Goal: Transaction & Acquisition: Purchase product/service

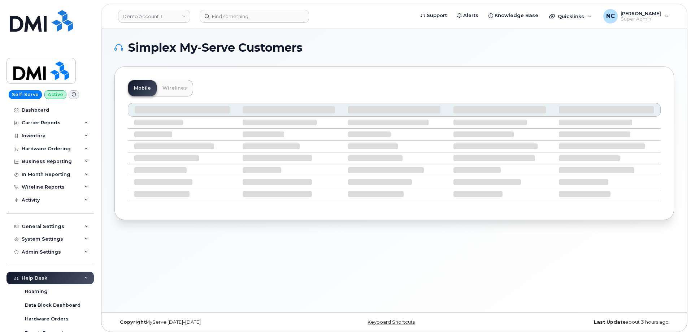
click at [258, 8] on header "Demo Account 1 Support Alerts Knowledge Base Quicklinks Suspend / Cancel Device…" at bounding box center [394, 16] width 586 height 25
click at [258, 10] on input at bounding box center [254, 16] width 109 height 13
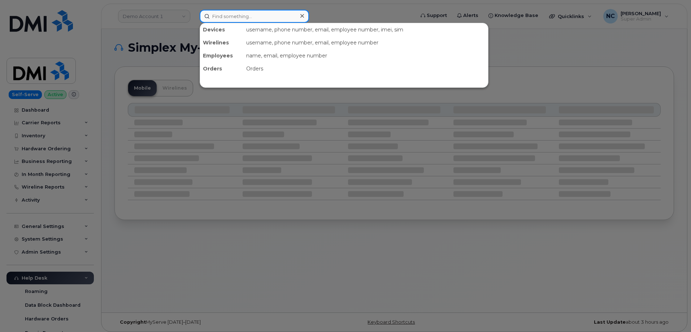
paste input "[PHONE_NUMBER]"
type input "[PHONE_NUMBER]"
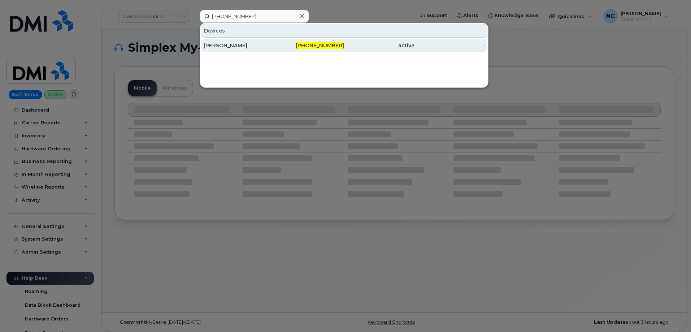
click at [231, 45] on div "MATTHEW LIPPY" at bounding box center [238, 45] width 70 height 7
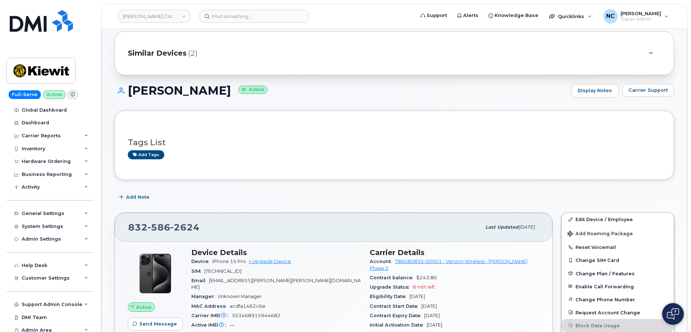
scroll to position [144, 0]
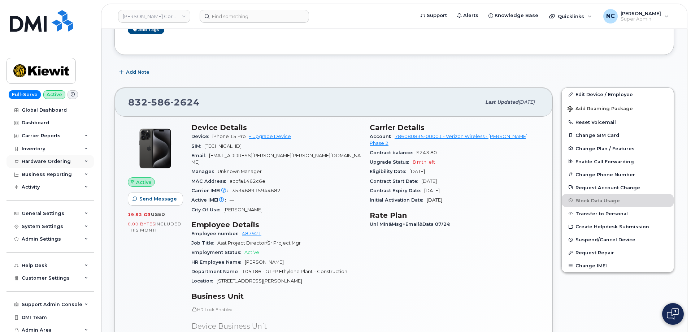
click at [63, 166] on div "Hardware Ordering" at bounding box center [49, 161] width 87 height 13
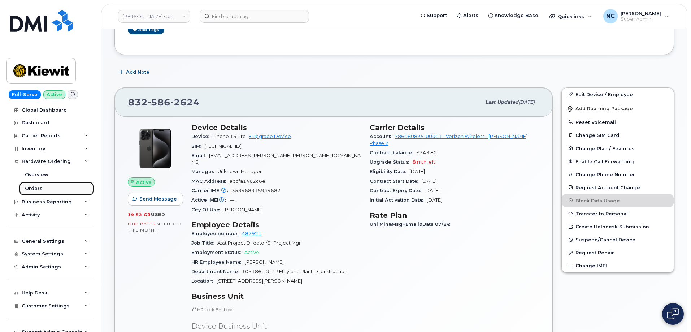
click at [39, 187] on div "Orders" at bounding box center [34, 188] width 18 height 6
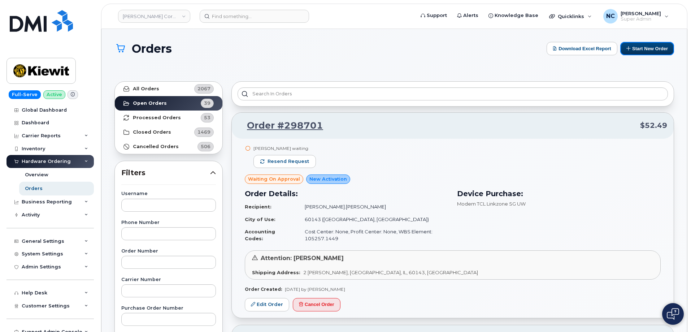
drag, startPoint x: 649, startPoint y: 50, endPoint x: 215, endPoint y: 109, distance: 438.0
click at [649, 50] on button "Start New Order" at bounding box center [647, 48] width 54 height 13
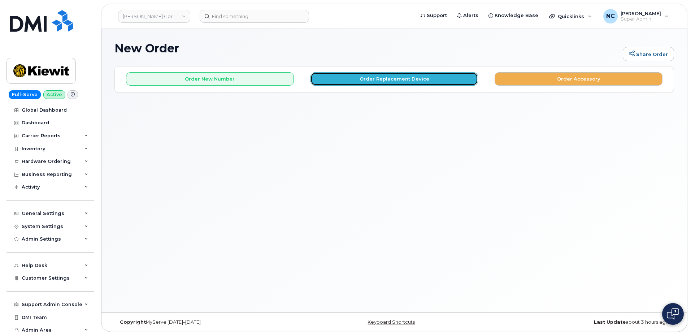
click at [398, 79] on button "Order Replacement Device" at bounding box center [394, 78] width 168 height 13
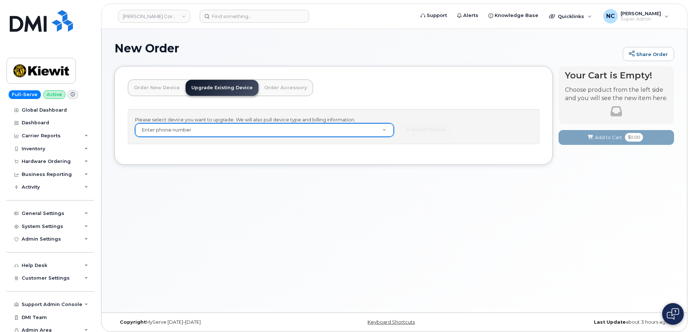
paste input "832-586-2624"
type input "832-586-2624"
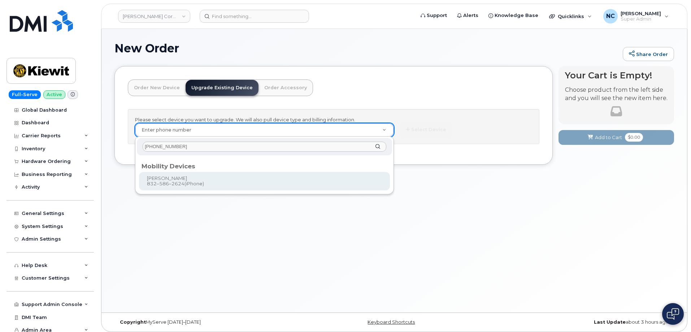
type input "832-586-2624"
type input "1173138"
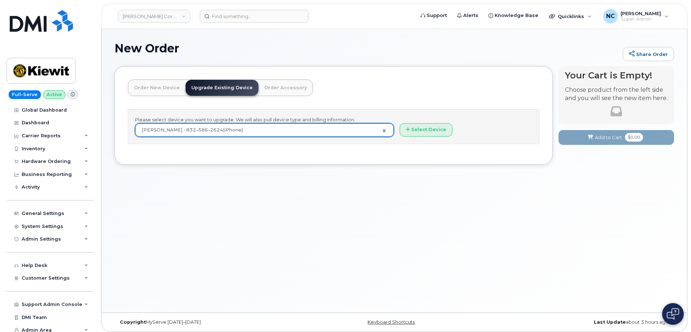
click at [420, 121] on div "Please select device you want to upgrade. We will also pull device type and bil…" at bounding box center [333, 126] width 411 height 35
click at [424, 129] on button "Select Device" at bounding box center [425, 129] width 53 height 13
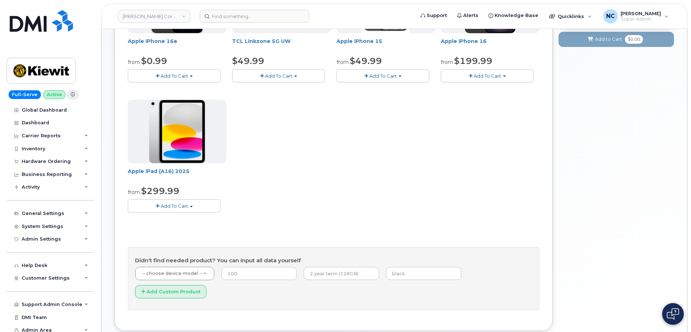
scroll to position [200, 0]
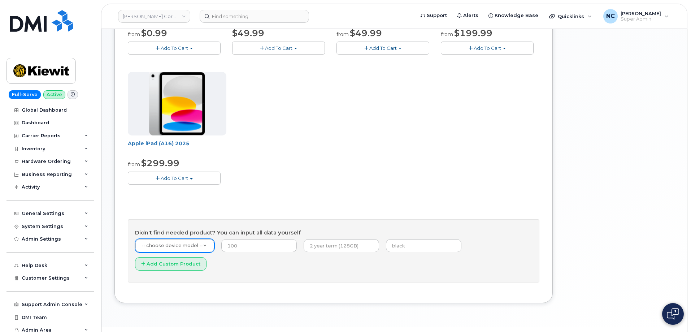
drag, startPoint x: 154, startPoint y: 240, endPoint x: 178, endPoint y: 237, distance: 24.7
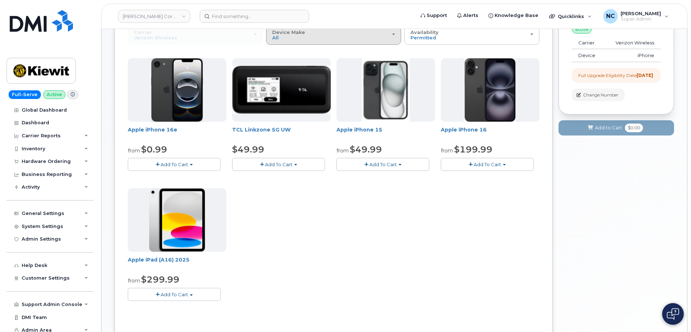
scroll to position [19, 0]
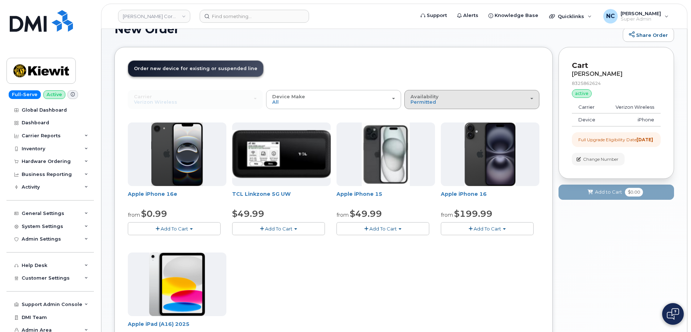
click at [450, 101] on div "Availability Permitted All" at bounding box center [471, 99] width 123 height 11
click at [434, 127] on div "All" at bounding box center [471, 128] width 131 height 9
click at [422, 100] on span "Permitted" at bounding box center [423, 102] width 26 height 6
click at [417, 126] on label "All" at bounding box center [413, 128] width 15 height 9
click at [0, 0] on input "All" at bounding box center [0, 0] width 0 height 0
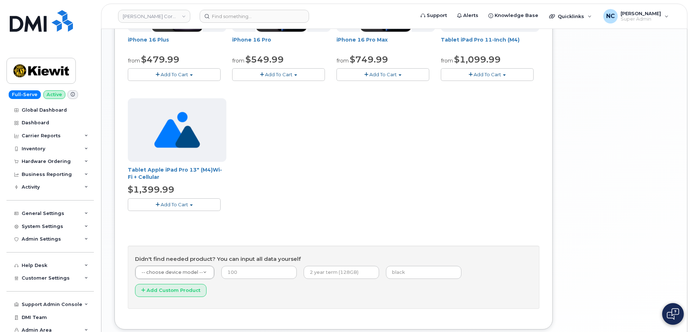
scroll to position [253, 0]
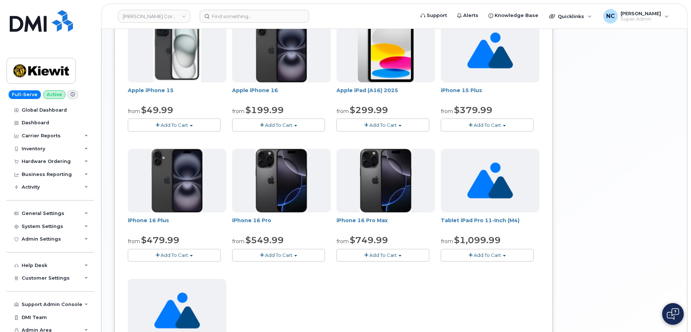
click at [292, 254] on button "Add To Cart" at bounding box center [278, 255] width 93 height 13
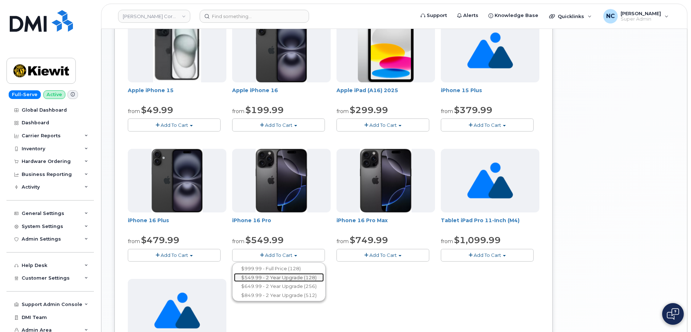
click at [281, 277] on link "$549.99 - 2 Year Upgrade (128)" at bounding box center [279, 277] width 90 height 9
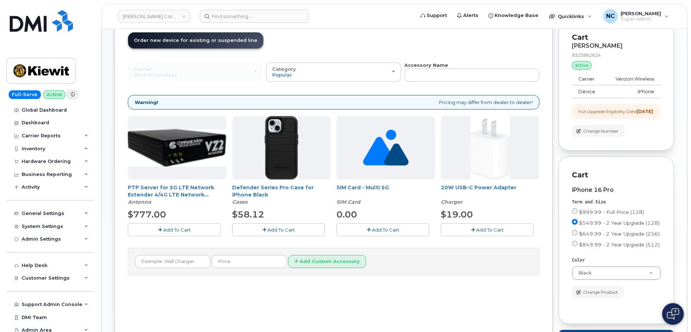
scroll to position [79, 0]
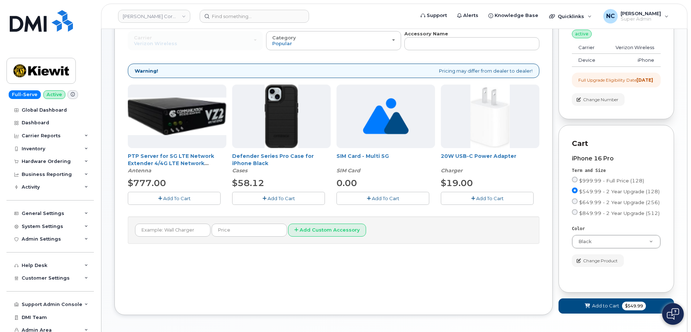
click at [275, 195] on span "Add To Cart" at bounding box center [280, 198] width 27 height 6
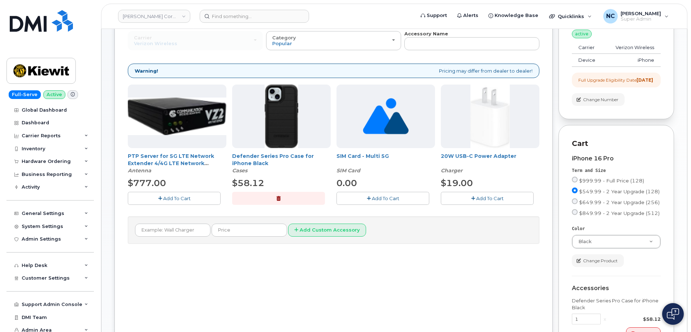
click at [475, 199] on button "Add To Cart" at bounding box center [487, 198] width 93 height 13
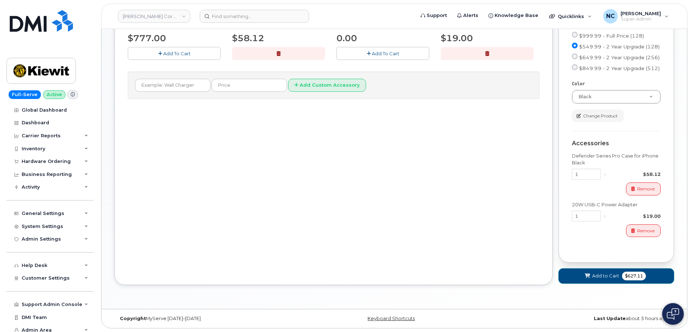
click at [595, 272] on span "Add to Cart" at bounding box center [605, 275] width 27 height 7
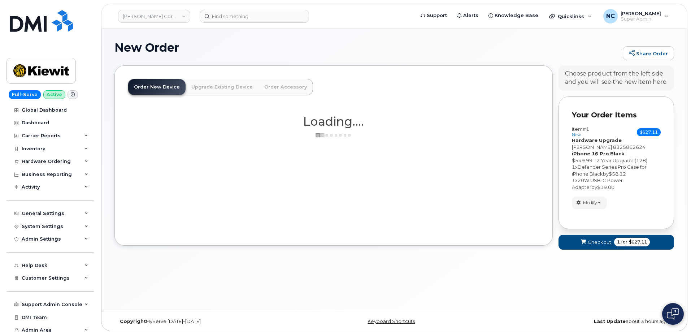
scroll to position [0, 0]
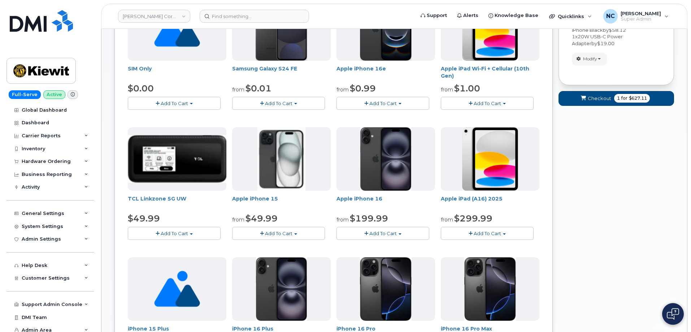
click at [605, 89] on form "Your Order Items Item #1 new $627.11 Accessories Only SIM Only Activation New A…" at bounding box center [615, 33] width 115 height 160
click at [601, 95] on span "Checkout" at bounding box center [598, 98] width 23 height 7
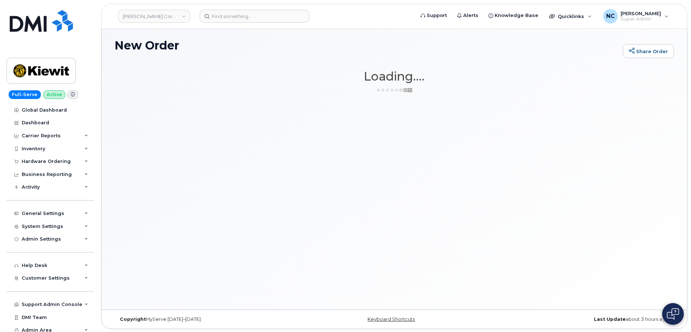
scroll to position [4, 0]
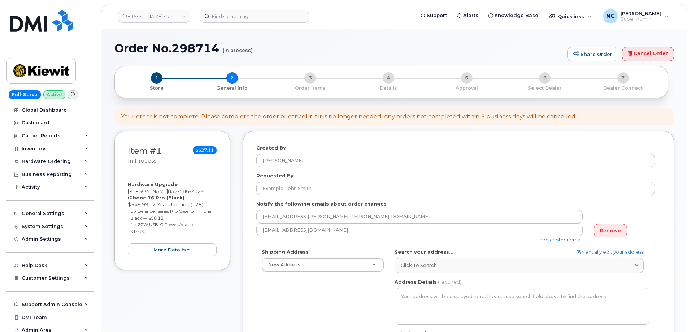
select select
drag, startPoint x: 186, startPoint y: 243, endPoint x: 186, endPoint y: 251, distance: 7.9
click at [186, 244] on button "more details" at bounding box center [172, 249] width 89 height 13
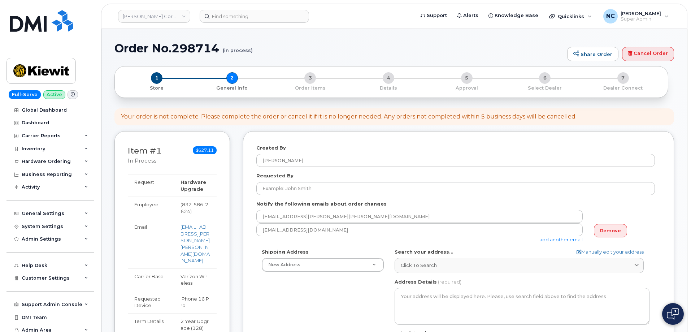
click at [236, 79] on div "1 Store 2 General Info 3 Order Items 4 Details 5 Approval 6 Select Dealer 7 Dea…" at bounding box center [391, 81] width 541 height 19
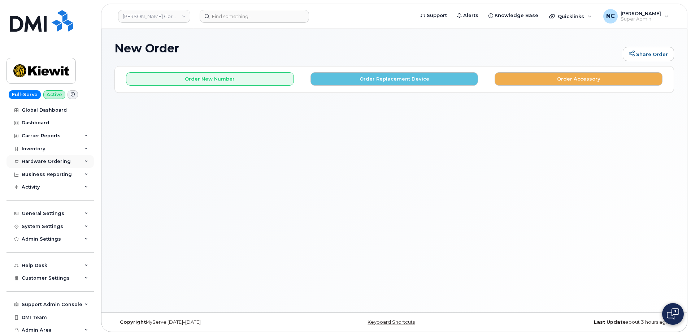
click at [69, 160] on div "Hardware Ordering" at bounding box center [49, 161] width 87 height 13
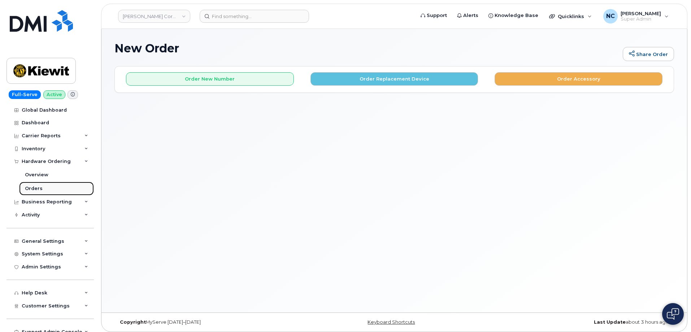
click at [39, 188] on div "Orders" at bounding box center [34, 188] width 18 height 6
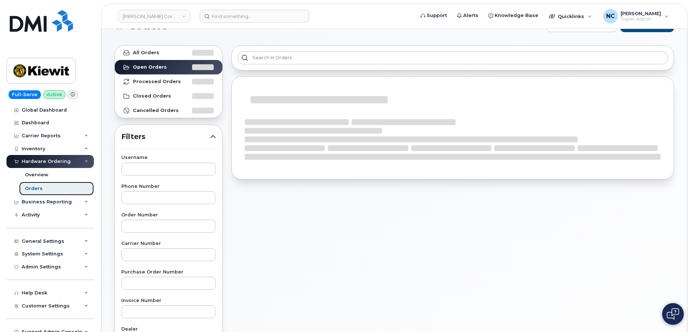
scroll to position [36, 0]
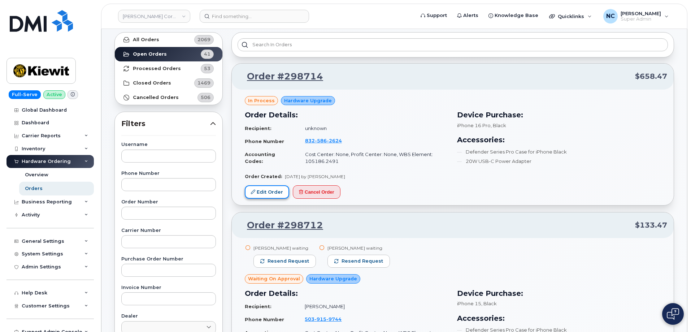
click at [268, 192] on link "Edit Order" at bounding box center [267, 191] width 44 height 13
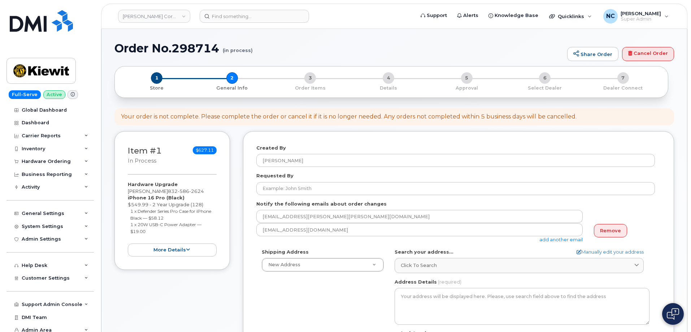
select select
click at [237, 77] on div "1 Store 2 General Info 3 Order Items 4 Details 5 Approval 6 Select Dealer 7 Dea…" at bounding box center [391, 81] width 541 height 19
click at [644, 52] on link "Cancel Order" at bounding box center [648, 54] width 52 height 14
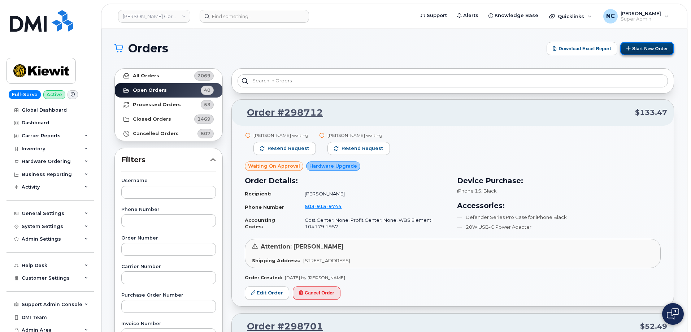
click at [631, 50] on button "Start New Order" at bounding box center [647, 48] width 54 height 13
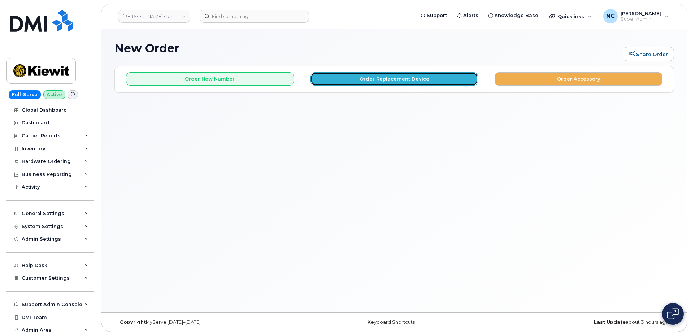
click at [389, 76] on button "Order Replacement Device" at bounding box center [394, 78] width 168 height 13
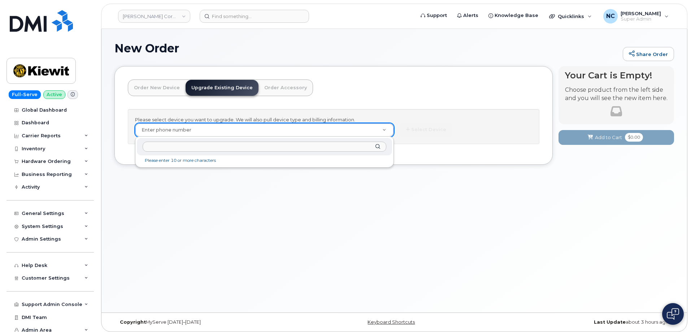
paste input "832-586-2624"
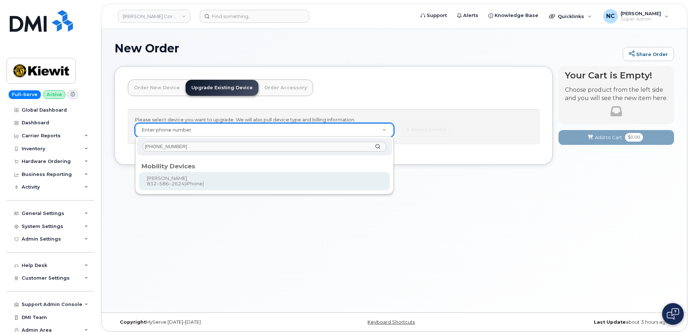
type input "832-586-2624"
type input "1173138"
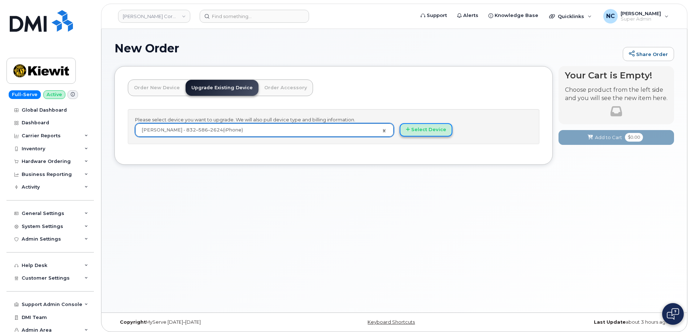
click at [442, 131] on button "Select Device" at bounding box center [425, 129] width 53 height 13
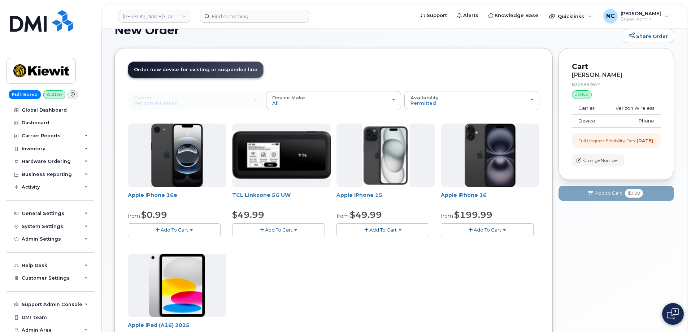
scroll to position [36, 0]
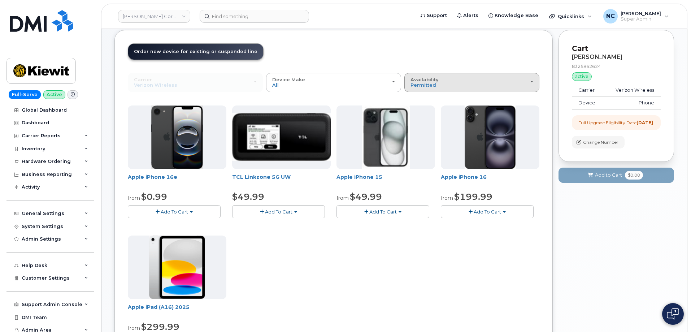
click at [438, 87] on div "Availability Permitted All" at bounding box center [471, 82] width 123 height 11
click at [424, 112] on div "All" at bounding box center [471, 111] width 131 height 9
click at [433, 86] on span "Permitted" at bounding box center [423, 85] width 26 height 6
click at [411, 113] on label "All" at bounding box center [413, 111] width 15 height 9
click at [0, 0] on input "All" at bounding box center [0, 0] width 0 height 0
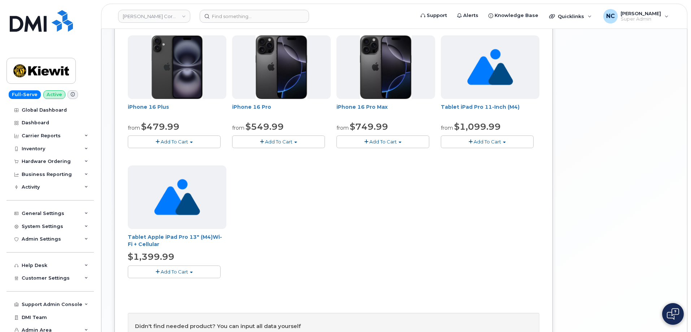
scroll to position [253, 0]
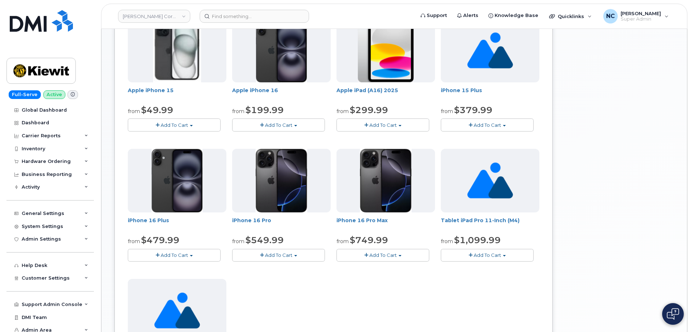
click at [270, 251] on button "Add To Cart" at bounding box center [278, 255] width 93 height 13
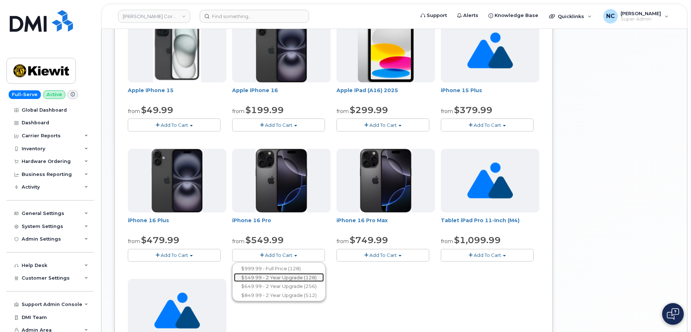
drag, startPoint x: 294, startPoint y: 280, endPoint x: 336, endPoint y: 276, distance: 41.7
click at [294, 280] on link "$549.99 - 2 Year Upgrade (128)" at bounding box center [279, 277] width 90 height 9
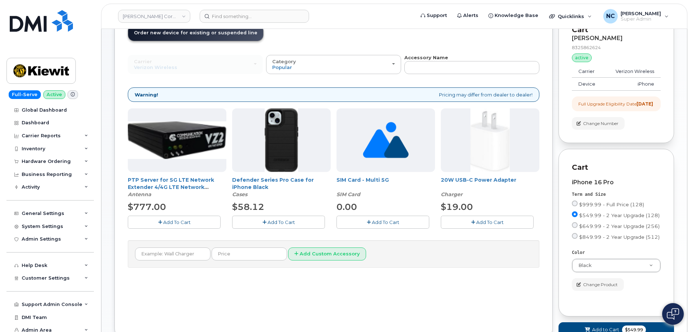
scroll to position [108, 0]
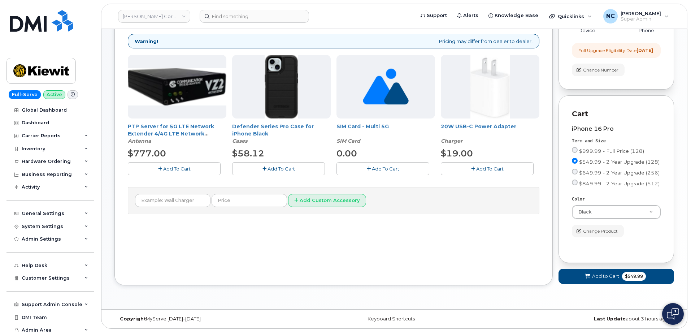
click at [274, 168] on span "Add To Cart" at bounding box center [280, 169] width 27 height 6
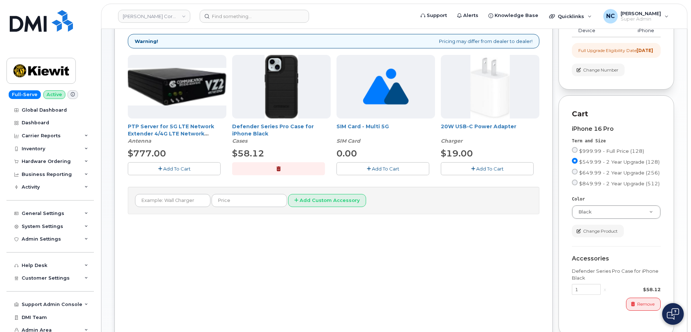
click at [494, 168] on span "Add To Cart" at bounding box center [489, 169] width 27 height 6
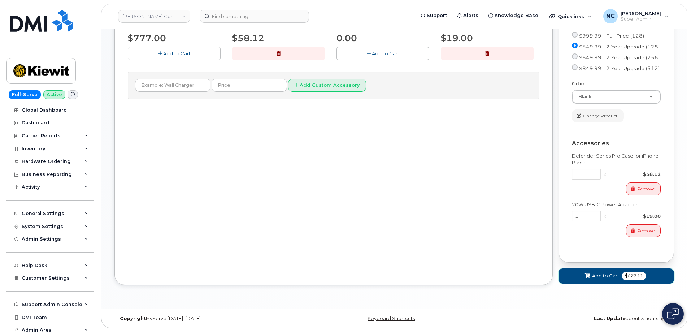
click at [604, 276] on span "Add to Cart" at bounding box center [605, 275] width 27 height 7
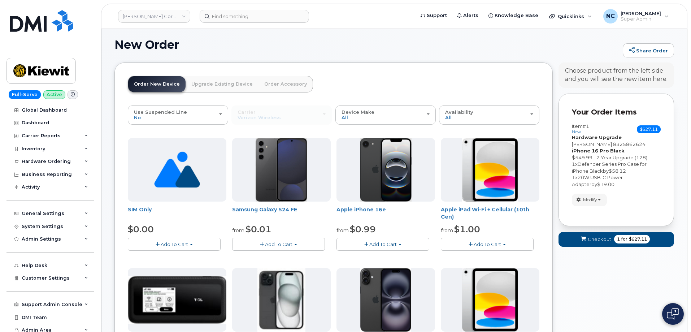
scroll to position [460, 0]
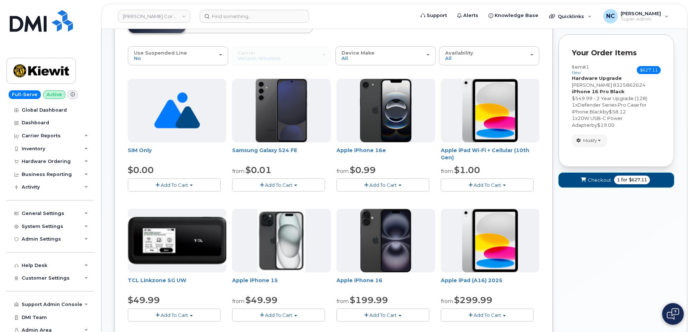
click at [600, 181] on span "Checkout" at bounding box center [598, 179] width 23 height 7
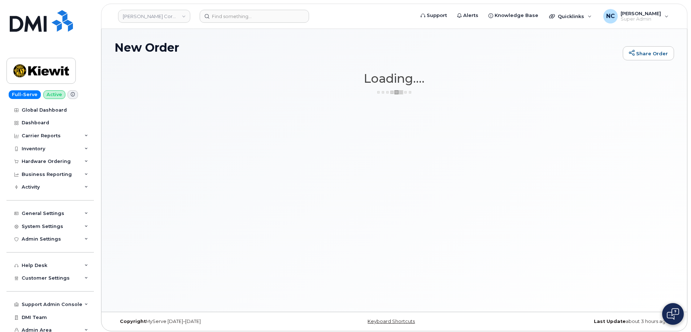
scroll to position [0, 0]
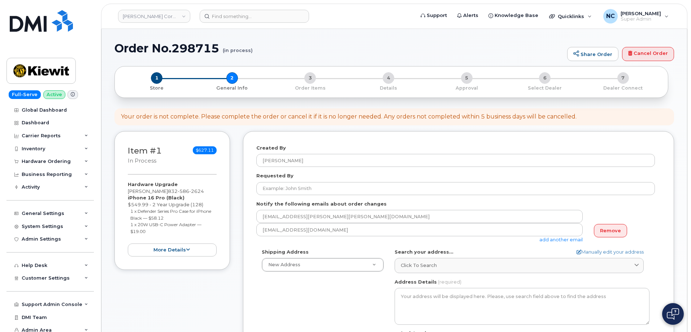
select select
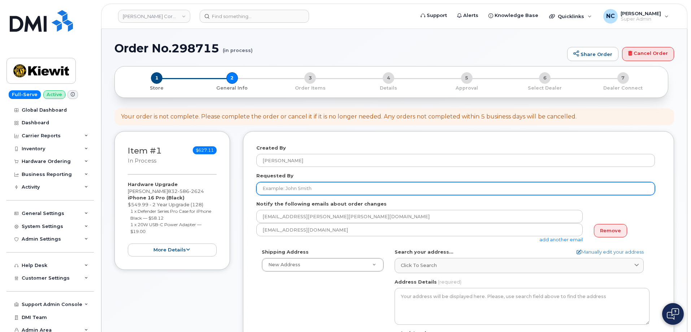
click at [297, 188] on input "Requested By" at bounding box center [455, 188] width 398 height 13
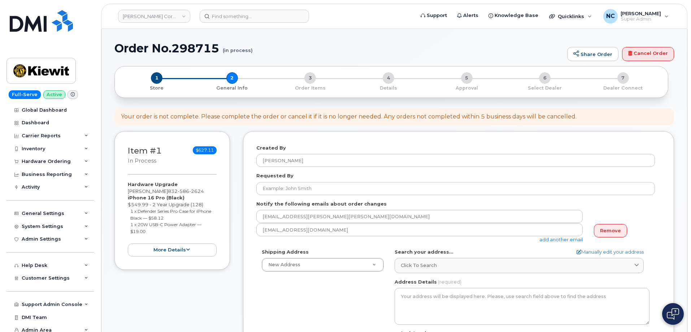
click at [253, 199] on div "Created By [PERSON_NAME] Requested By Notify the following emails about order c…" at bounding box center [458, 288] width 431 height 315
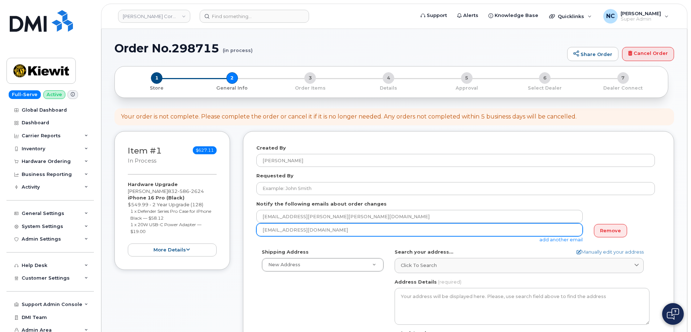
click at [288, 223] on input "[EMAIL_ADDRESS][DOMAIN_NAME]" at bounding box center [419, 216] width 326 height 13
paste input "[PERSON_NAME][EMAIL_ADDRESS][PERSON_NAME][PERSON_NAME][DOMAIN_NAME]"
type input "[EMAIL_ADDRESS][DOMAIN_NAME]"
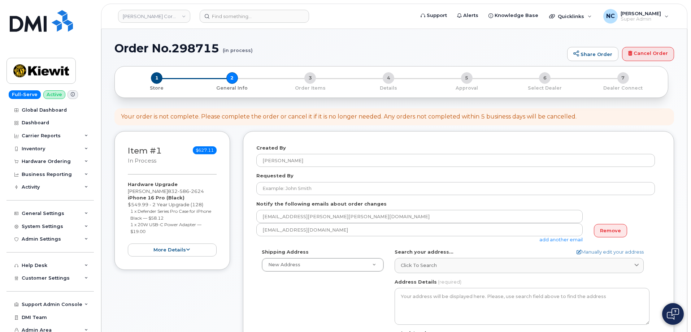
click at [557, 242] on link "add another email" at bounding box center [560, 239] width 43 height 6
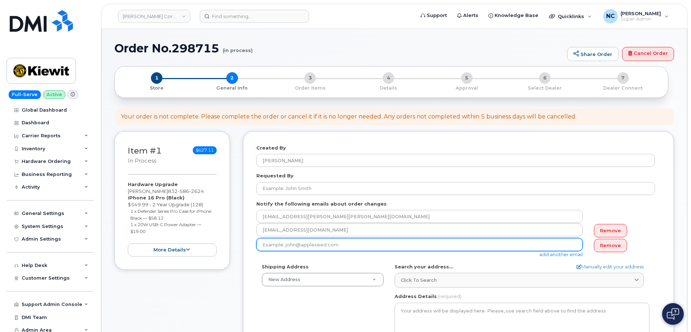
click at [311, 245] on input "email" at bounding box center [419, 244] width 326 height 13
paste input "[PERSON_NAME][EMAIL_ADDRESS][PERSON_NAME][PERSON_NAME][DOMAIN_NAME]"
click at [262, 244] on input "[PERSON_NAME][EMAIL_ADDRESS][PERSON_NAME][PERSON_NAME][DOMAIN_NAME]" at bounding box center [419, 244] width 326 height 13
drag, startPoint x: 263, startPoint y: 245, endPoint x: 218, endPoint y: 240, distance: 45.7
click at [218, 240] on div "Item #1 in process $627.11 Hardware Upgrade [PERSON_NAME] [PHONE_NUMBER] iPhone…" at bounding box center [393, 301] width 559 height 341
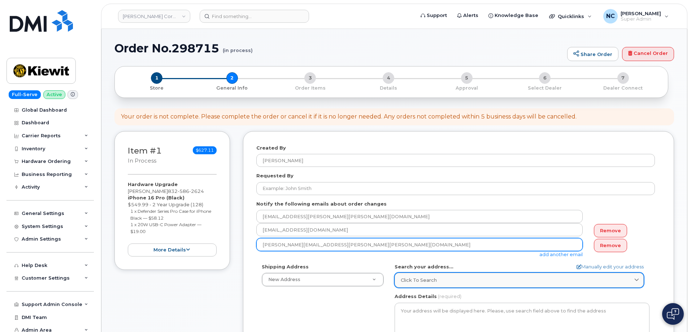
type input "[PERSON_NAME][EMAIL_ADDRESS][PERSON_NAME][PERSON_NAME][DOMAIN_NAME]"
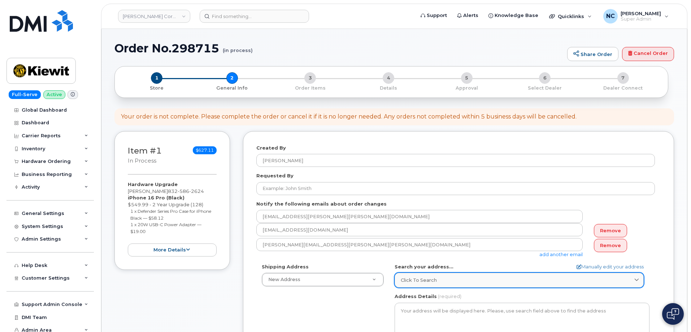
click at [455, 274] on link "Click to search" at bounding box center [518, 279] width 249 height 15
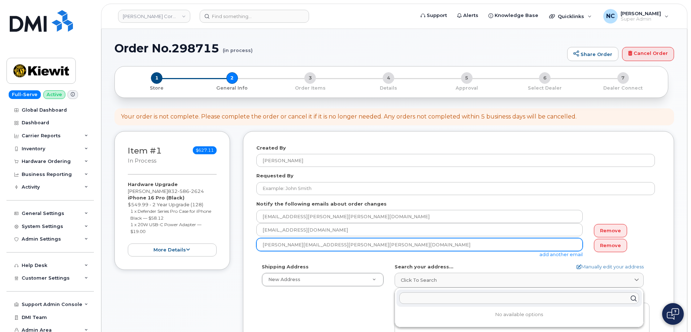
paste input "[STREET_ADDRESS][PERSON_NAME]"
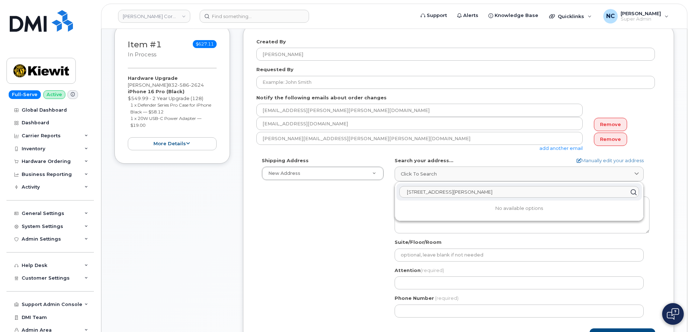
scroll to position [108, 0]
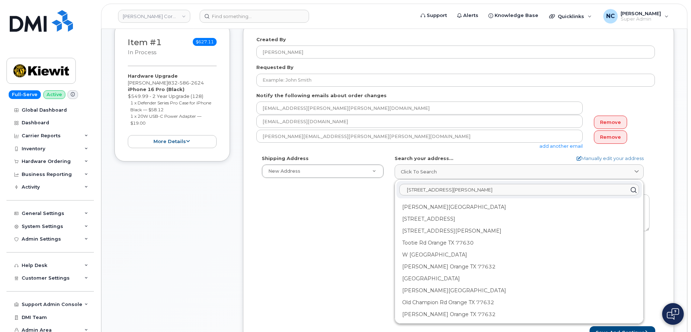
type input "[STREET_ADDRESS][PERSON_NAME]"
click at [364, 226] on div "Shipping Address New Address New Address [STREET_ADDRESS][GEOGRAPHIC_DATA][US_S…" at bounding box center [455, 238] width 398 height 166
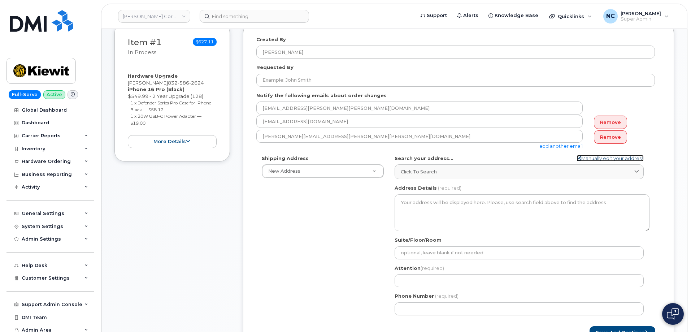
click at [613, 155] on link "Manually edit your address" at bounding box center [609, 158] width 67 height 7
select select
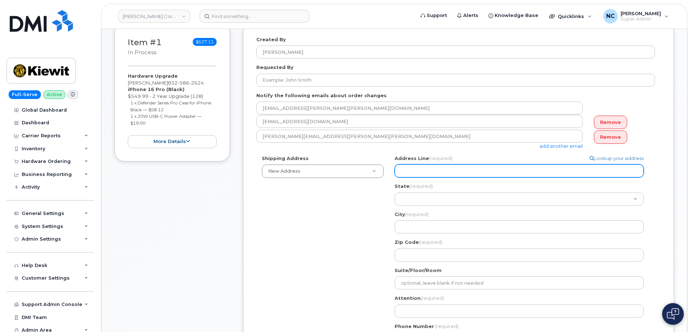
click at [473, 173] on input "Address Line (required)" at bounding box center [518, 170] width 249 height 13
paste input "[STREET_ADDRESS][PERSON_NAME]"
select select
type input "[STREET_ADDRESS][PERSON_NAME]"
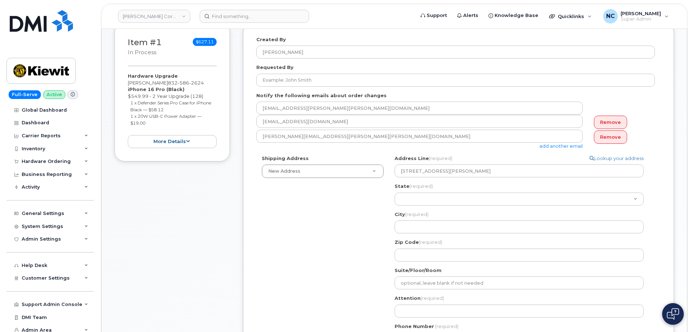
click at [358, 201] on div "Shipping Address New Address New Address [STREET_ADDRESS][GEOGRAPHIC_DATA][US_S…" at bounding box center [455, 253] width 398 height 196
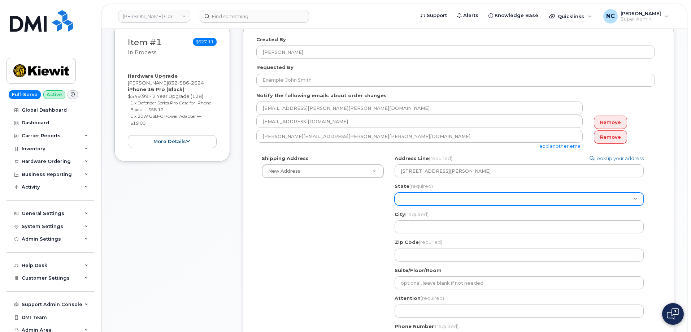
click at [430, 196] on select "[US_STATE] [US_STATE] [US_STATE] [US_STATE] [US_STATE] [US_STATE] [US_STATE] [U…" at bounding box center [518, 198] width 249 height 13
select select "[GEOGRAPHIC_DATA]"
click at [394, 192] on select "[US_STATE] [US_STATE] [US_STATE] [US_STATE] [US_STATE] [US_STATE] [US_STATE] [U…" at bounding box center [518, 198] width 249 height 13
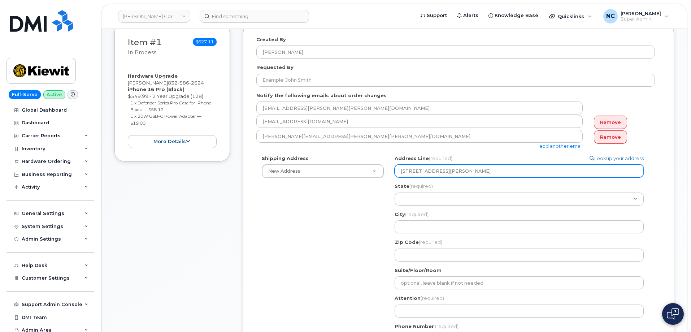
click at [446, 170] on input "[STREET_ADDRESS][PERSON_NAME]" at bounding box center [518, 170] width 249 height 13
drag, startPoint x: 446, startPoint y: 170, endPoint x: 463, endPoint y: 172, distance: 17.5
click at [463, 172] on input "[STREET_ADDRESS][PERSON_NAME]" at bounding box center [518, 170] width 249 height 13
select select
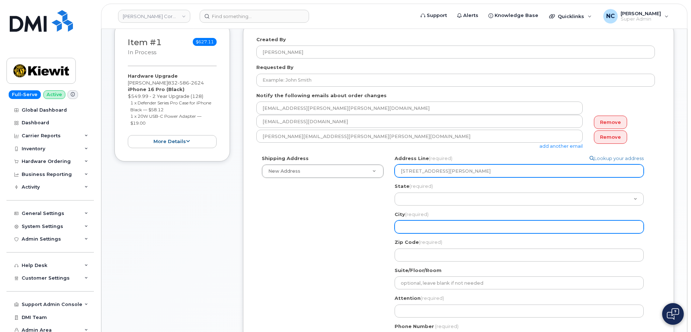
type input "[STREET_ADDRESS][PERSON_NAME]"
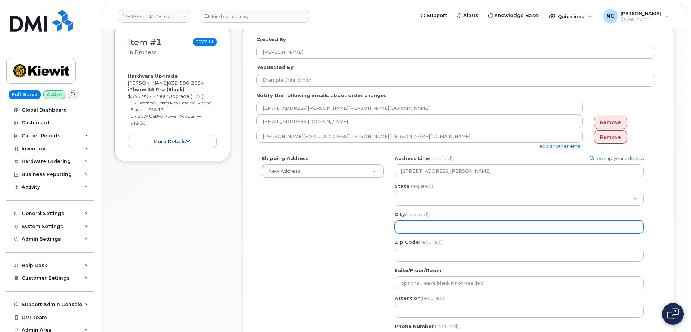
click at [429, 227] on input "City (required)" at bounding box center [518, 226] width 249 height 13
paste input "Orange"
select select
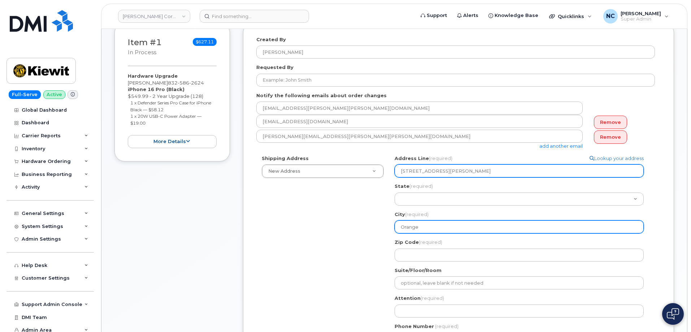
type input "Orange"
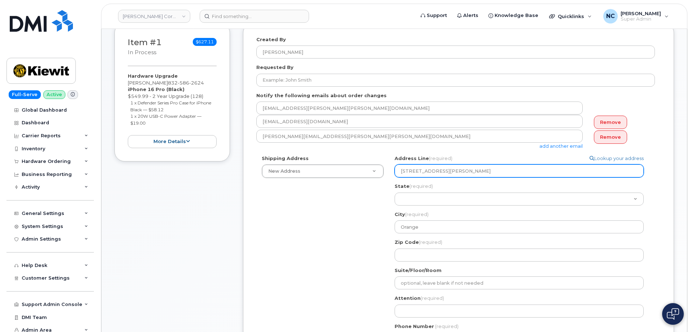
drag, startPoint x: 446, startPoint y: 172, endPoint x: 451, endPoint y: 172, distance: 4.7
click at [451, 172] on input "[STREET_ADDRESS][PERSON_NAME]" at bounding box center [518, 170] width 249 height 13
drag, startPoint x: 460, startPoint y: 171, endPoint x: 448, endPoint y: 174, distance: 12.2
click at [448, 174] on input "[STREET_ADDRESS][PERSON_NAME]" at bounding box center [518, 170] width 249 height 13
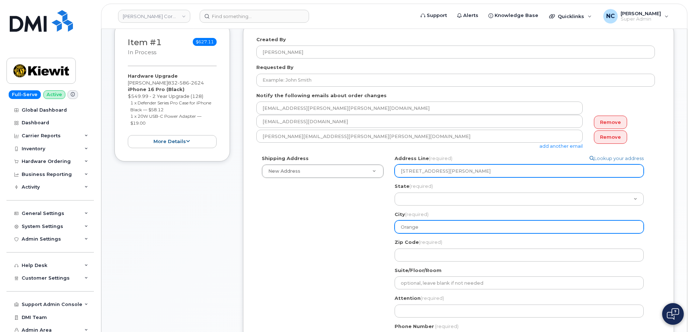
select select
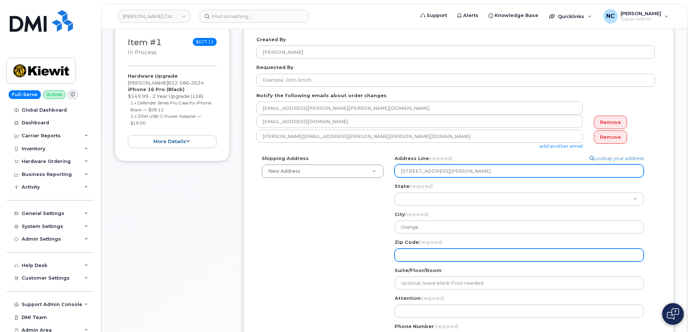
type input "[STREET_ADDRESS][PERSON_NAME]"
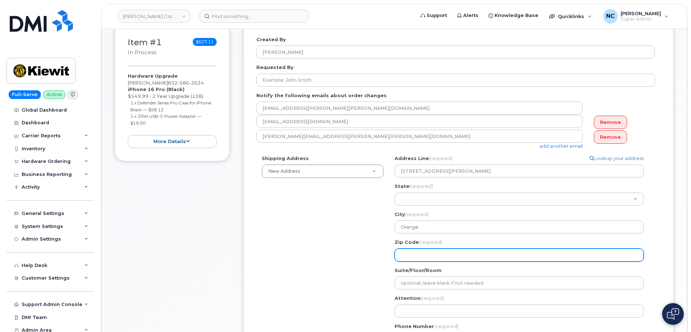
click at [424, 256] on input "Zip Code (required)" at bounding box center [518, 254] width 249 height 13
paste input "[GEOGRAPHIC_DATA]"
select select
type input "[GEOGRAPHIC_DATA]"
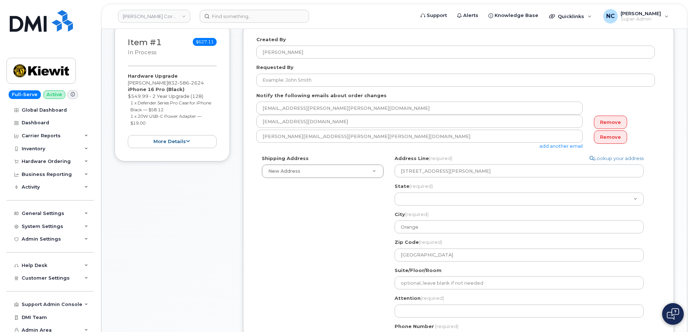
click at [344, 246] on div "Shipping Address New Address New Address [STREET_ADDRESS][GEOGRAPHIC_DATA][US_S…" at bounding box center [455, 253] width 398 height 196
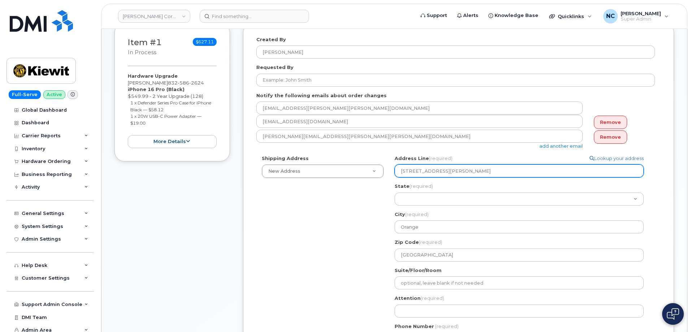
click at [450, 171] on input "[STREET_ADDRESS][PERSON_NAME]" at bounding box center [518, 170] width 249 height 13
type input "[STREET_ADDRESS][PERSON_NAME]"
select select
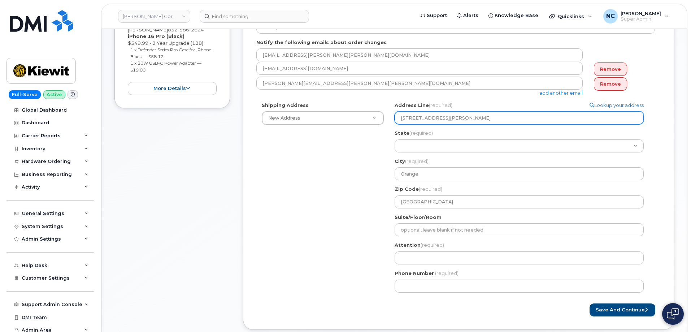
scroll to position [253, 0]
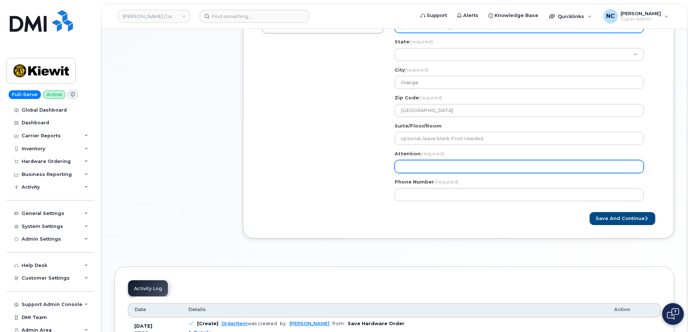
type input "2306 Foreman Rd"
click at [429, 168] on input "Attention (required)" at bounding box center [518, 166] width 249 height 13
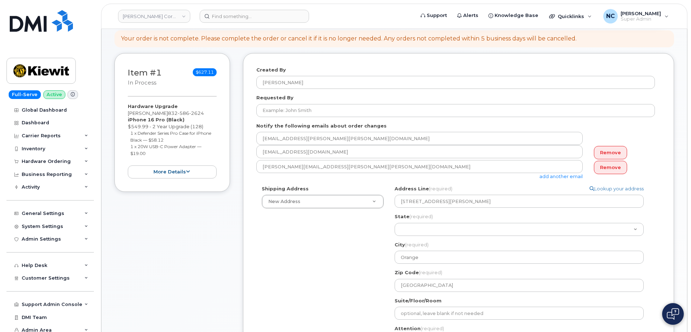
scroll to position [36, 0]
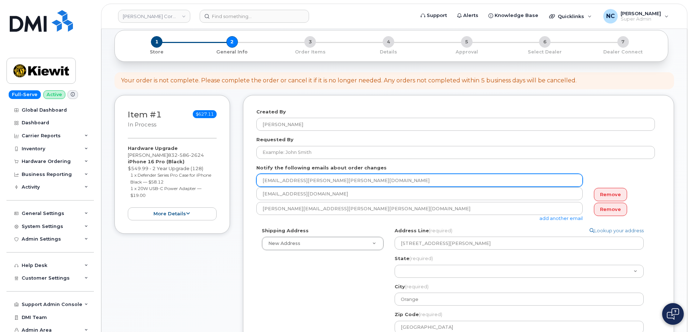
click at [289, 183] on input "[EMAIL_ADDRESS][PERSON_NAME][PERSON_NAME][DOMAIN_NAME]" at bounding box center [419, 180] width 326 height 13
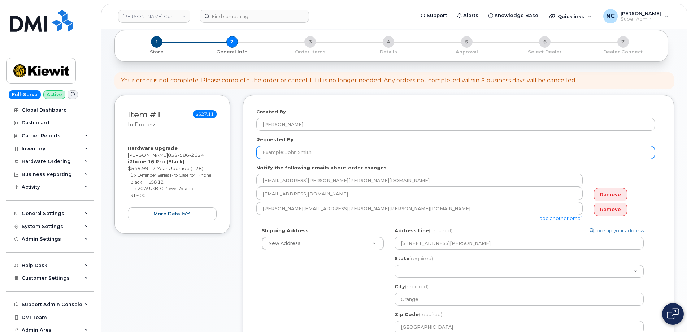
click at [309, 146] on input "Requested By" at bounding box center [455, 152] width 398 height 13
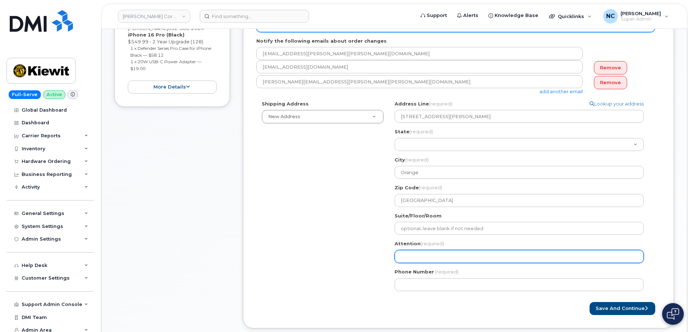
scroll to position [180, 0]
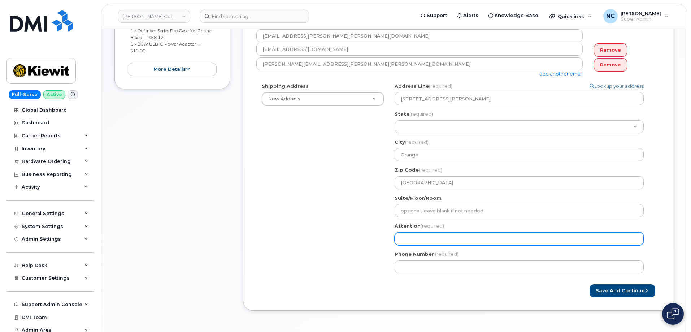
type input "[PERSON_NAME]"
click at [424, 237] on input "Attention (required)" at bounding box center [518, 238] width 249 height 13
select select
type input "R"
select select
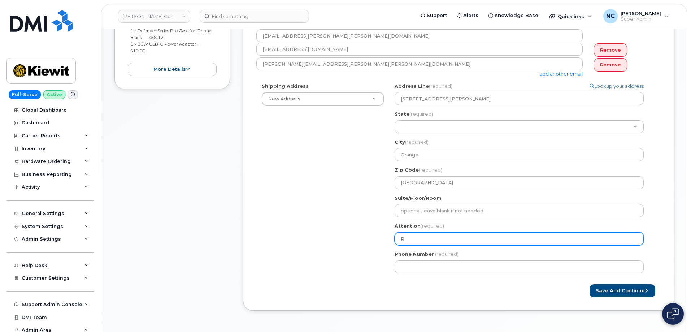
type input "Ri"
select select
type input "Ril"
select select
type input "Rile"
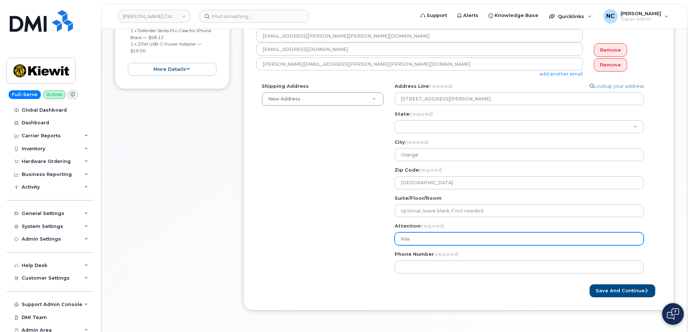
select select
type input "Rileu"
select select
type input "Rileuy"
select select
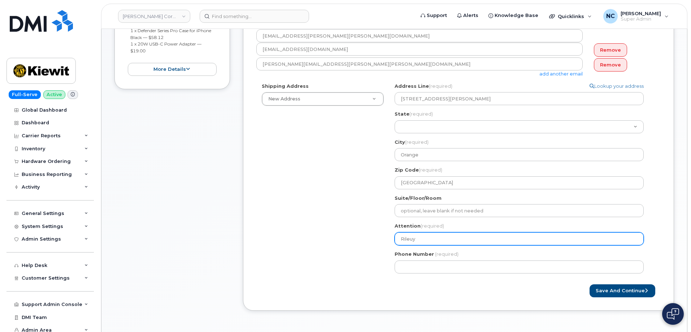
type input "Rileu"
select select
type input "Rile"
select select
type input "Riley"
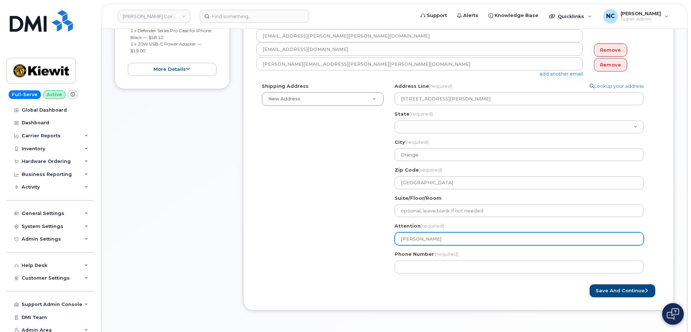
select select
type input "Riley M"
select select
type input "Riley MN"
select select
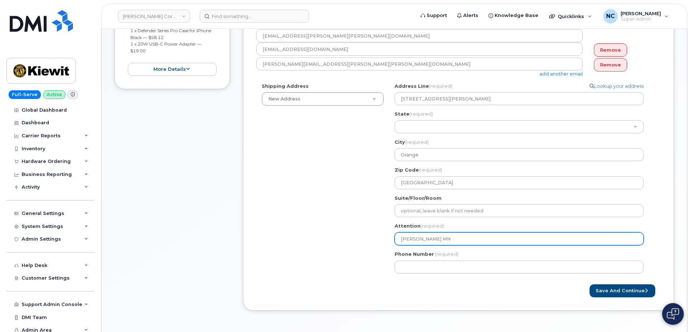
type input "Riley M"
select select
type input "Riley"
select select
type input "Riley M"
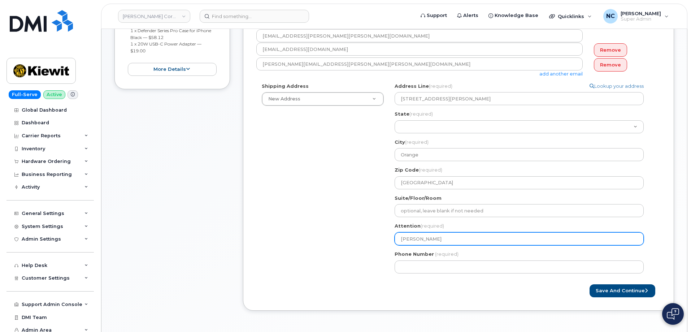
select select
type input "Riley Ma"
select select
type input "Riley Mas"
select select
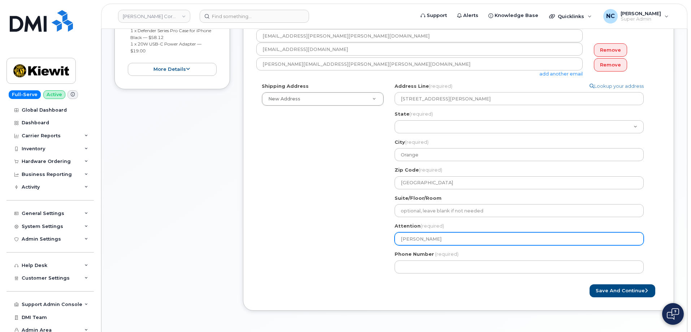
type input "Riley Ma"
select select
type input "Riley M"
select select
type input "Riley"
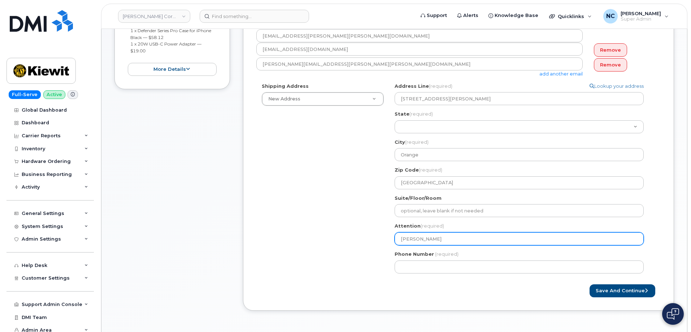
select select
type input "Riley N"
select select
type input "Riley Na"
select select
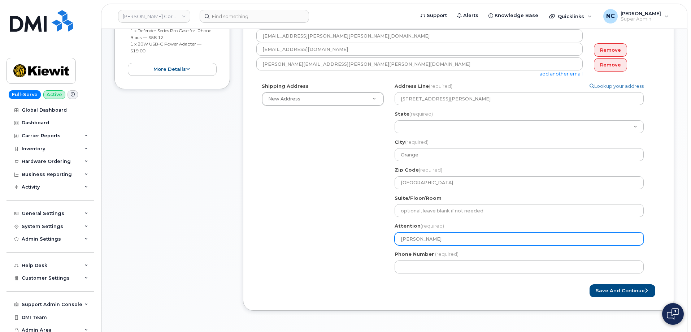
type input "Riley Nas"
select select
type input "[PERSON_NAME]"
paste input "785-747-7935"
select select
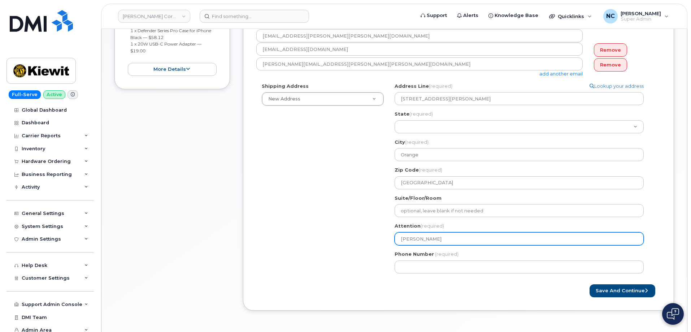
type input "Riley Nash785-747-7935"
select select
type input "[PERSON_NAME]"
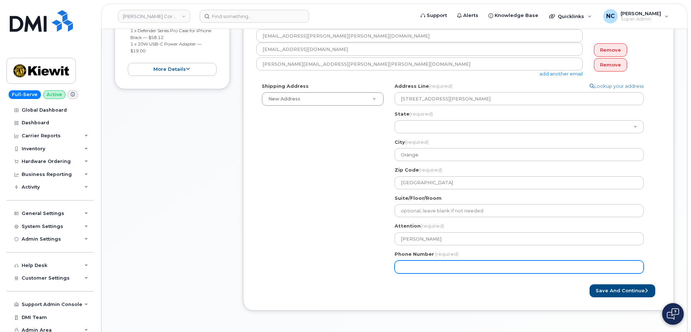
click at [452, 264] on input "Phone Number" at bounding box center [518, 266] width 249 height 13
paste input "7857477935"
click at [412, 266] on input "Phone Number" at bounding box center [518, 266] width 249 height 13
click at [422, 269] on input "Phone Number" at bounding box center [518, 266] width 249 height 13
select select
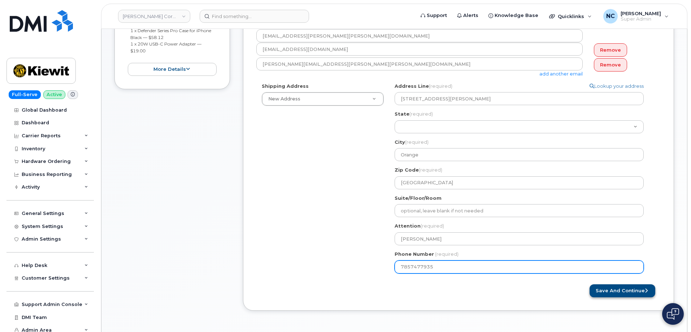
type input "7857477935"
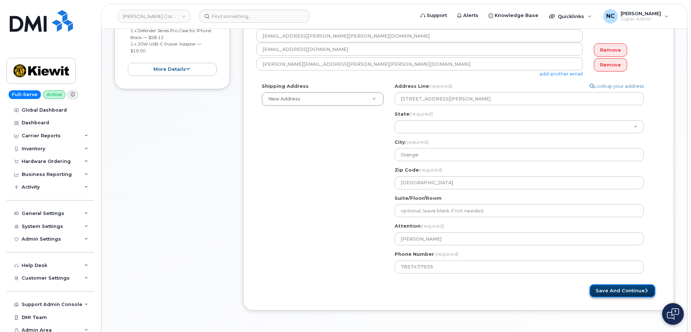
click at [604, 287] on button "Save and Continue" at bounding box center [622, 290] width 66 height 13
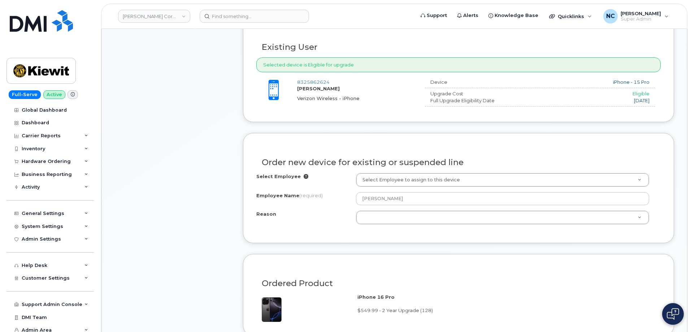
scroll to position [289, 0]
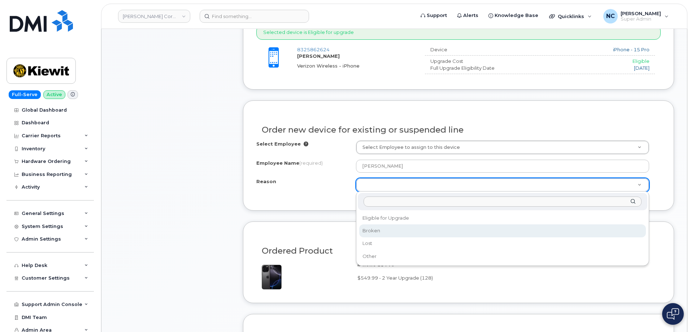
select select "broken"
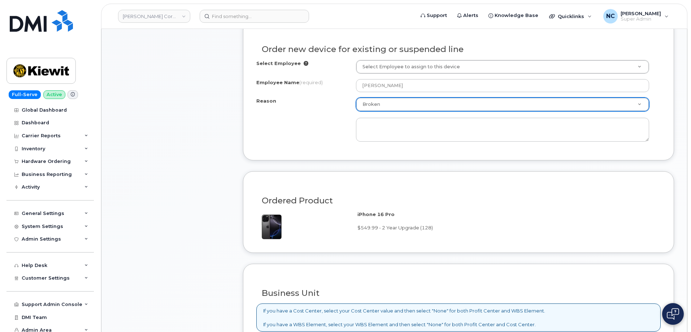
scroll to position [361, 0]
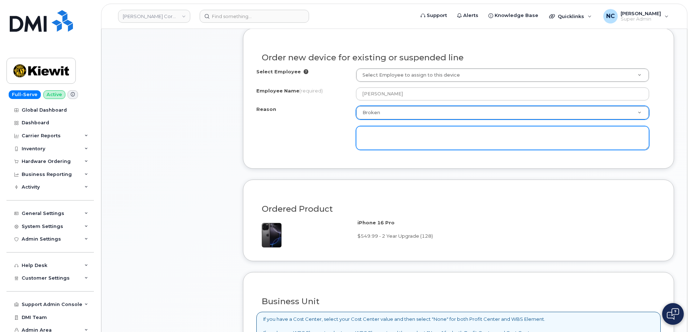
click at [405, 146] on textarea at bounding box center [502, 138] width 293 height 24
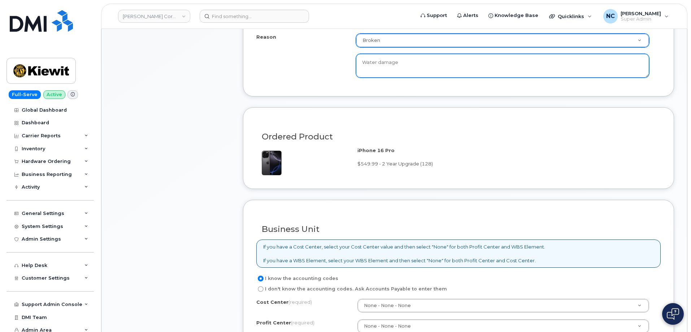
scroll to position [577, 0]
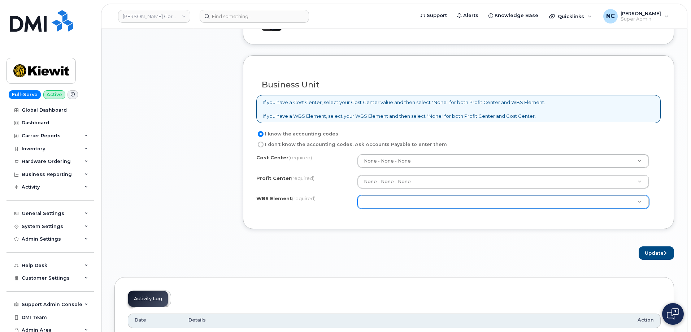
type textarea "Water damage"
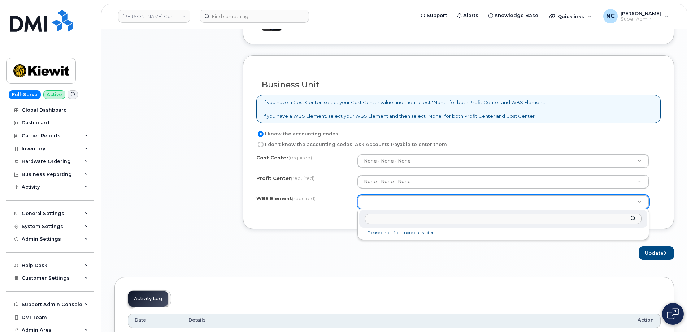
click at [407, 217] on input "text" at bounding box center [503, 218] width 276 height 10
paste input "105186.2491"
type input "105186.2491"
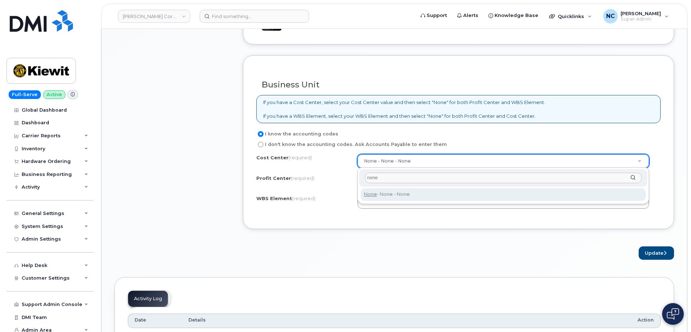
type input "none"
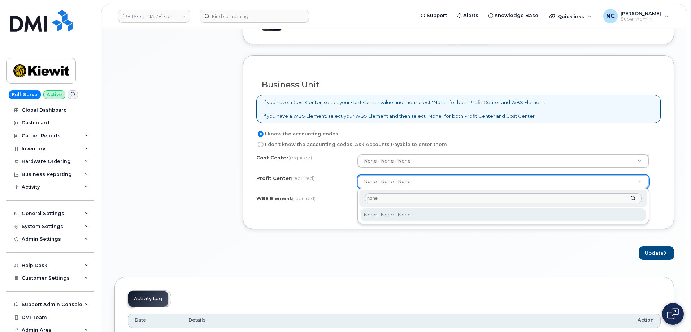
type input "none"
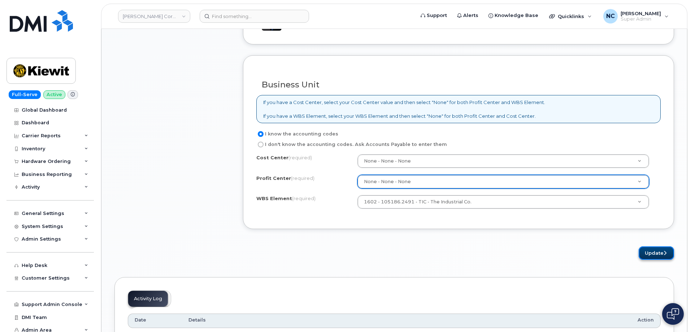
click at [671, 258] on button "Update" at bounding box center [655, 252] width 35 height 13
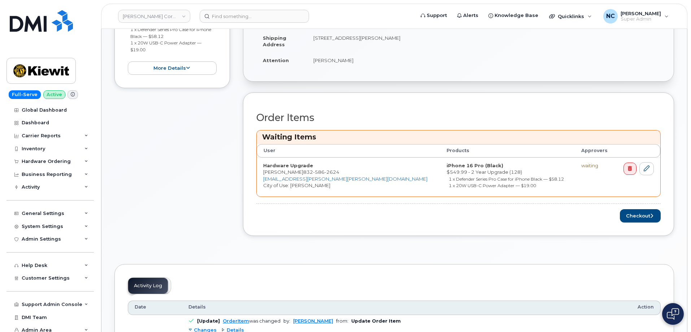
scroll to position [289, 0]
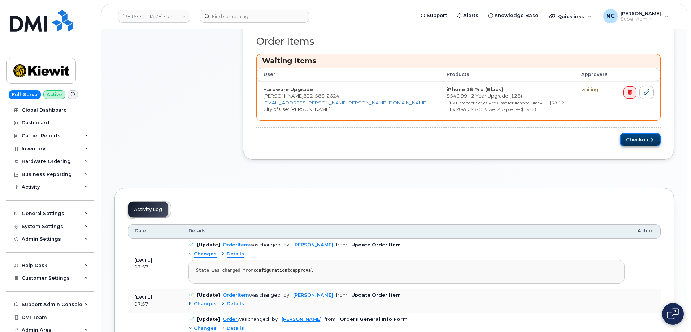
click at [637, 137] on button "Checkout" at bounding box center [639, 139] width 41 height 13
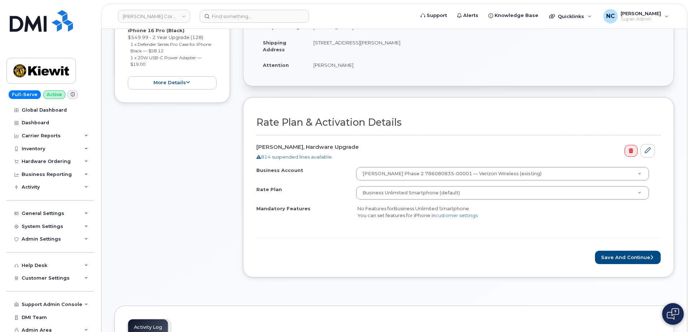
scroll to position [180, 0]
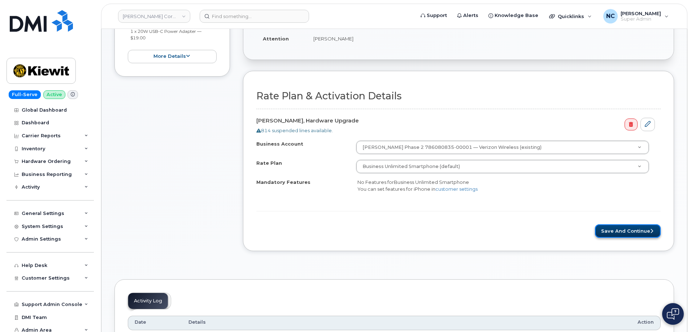
click at [645, 229] on button "Save and Continue" at bounding box center [628, 230] width 66 height 13
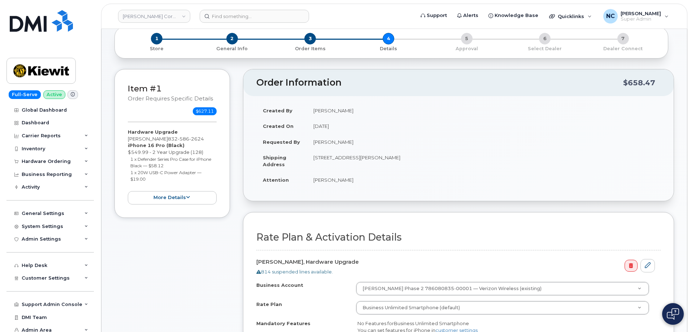
scroll to position [36, 0]
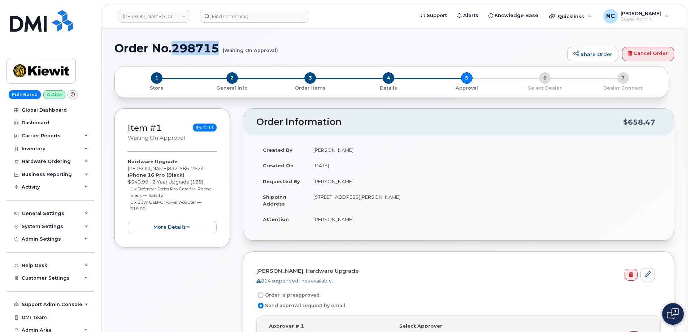
drag, startPoint x: 222, startPoint y: 47, endPoint x: 174, endPoint y: 48, distance: 47.6
click at [174, 48] on h1 "Order No.298715 (Waiting On Approval)" at bounding box center [338, 48] width 449 height 13
copy h1 "298715"
